Goal: Browse casually

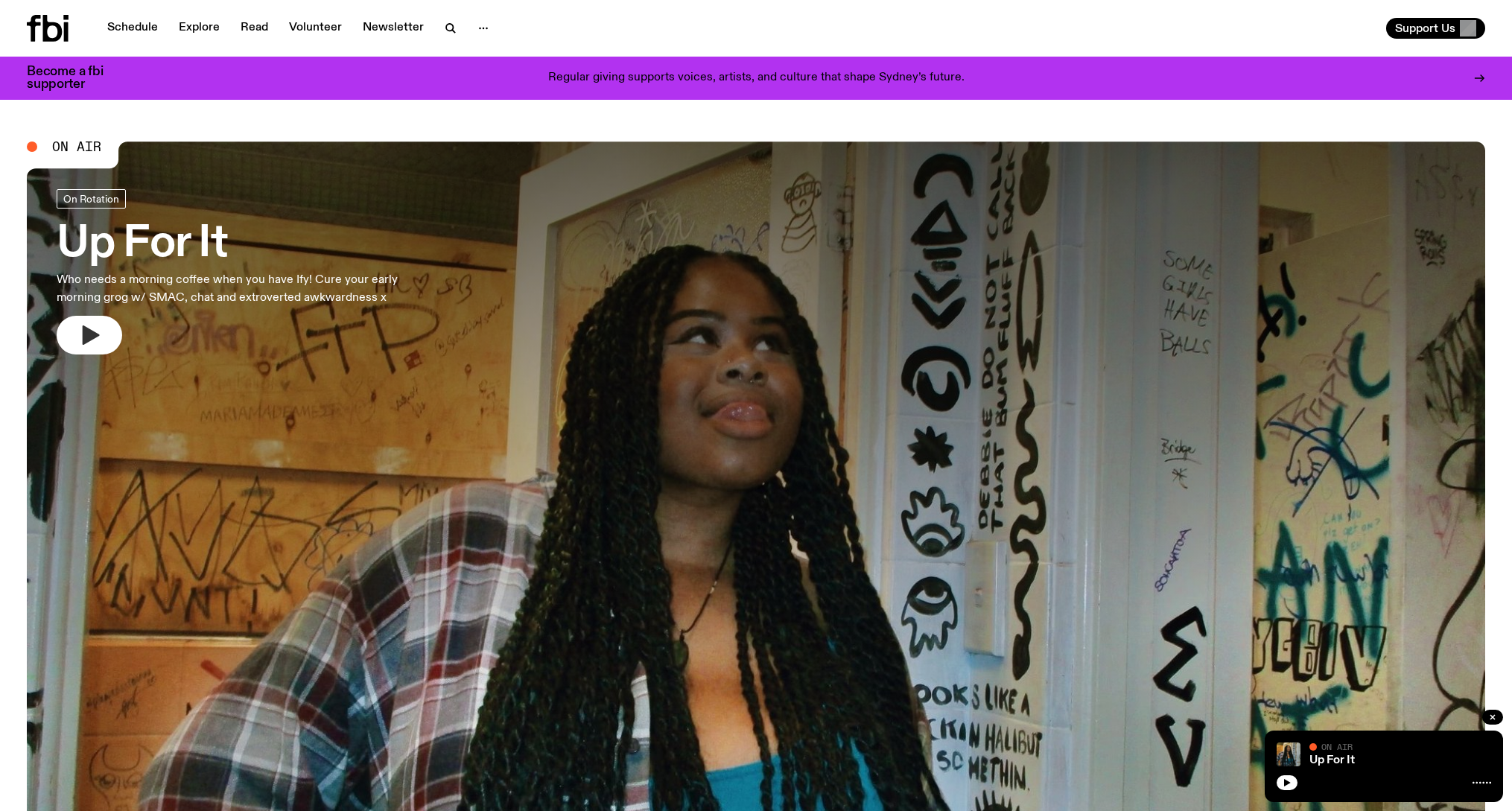
click at [85, 329] on icon "button" at bounding box center [91, 335] width 17 height 20
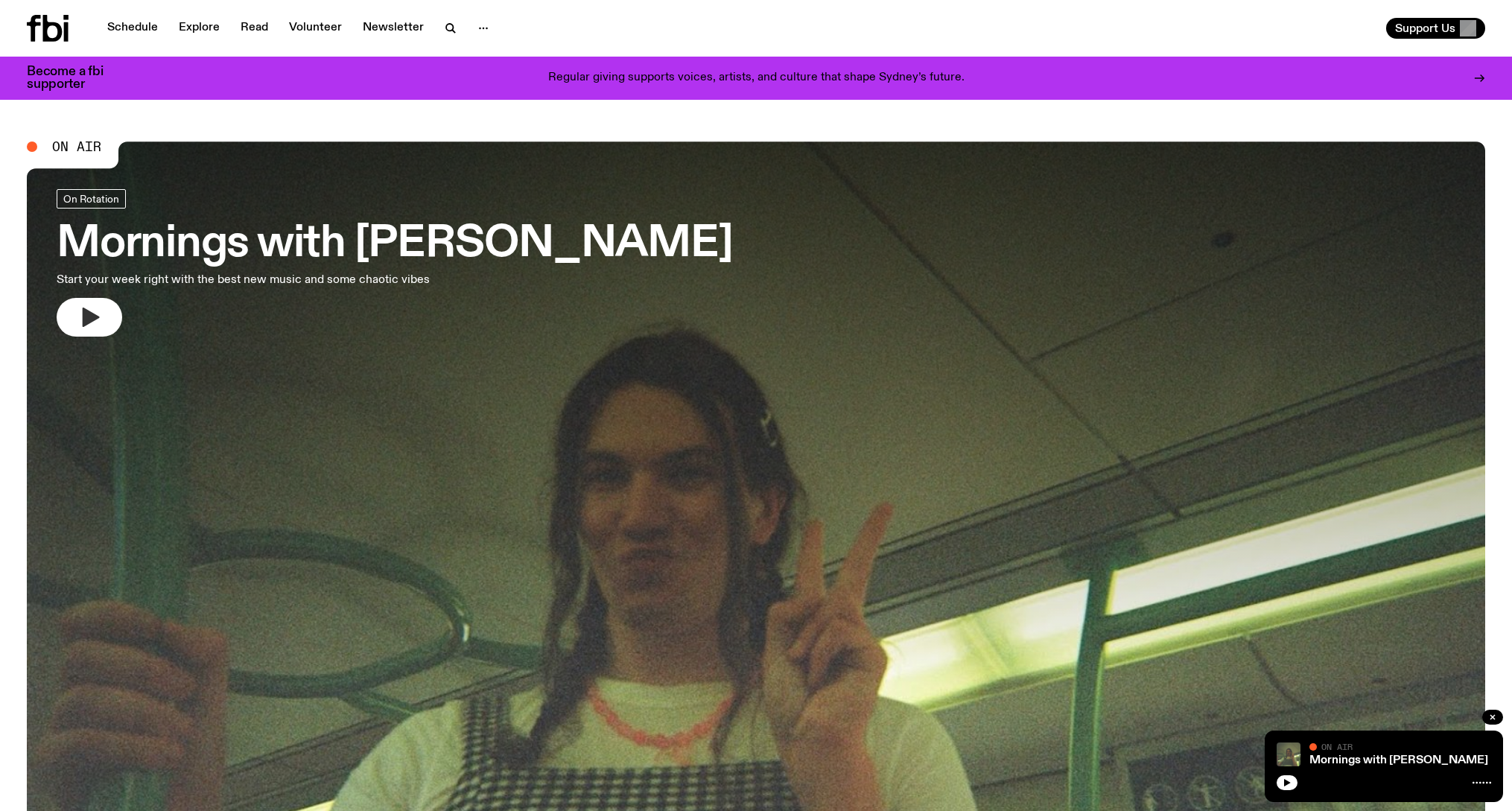
click at [90, 305] on icon "button" at bounding box center [90, 317] width 24 height 24
